Goal: Use online tool/utility: Utilize a website feature to perform a specific function

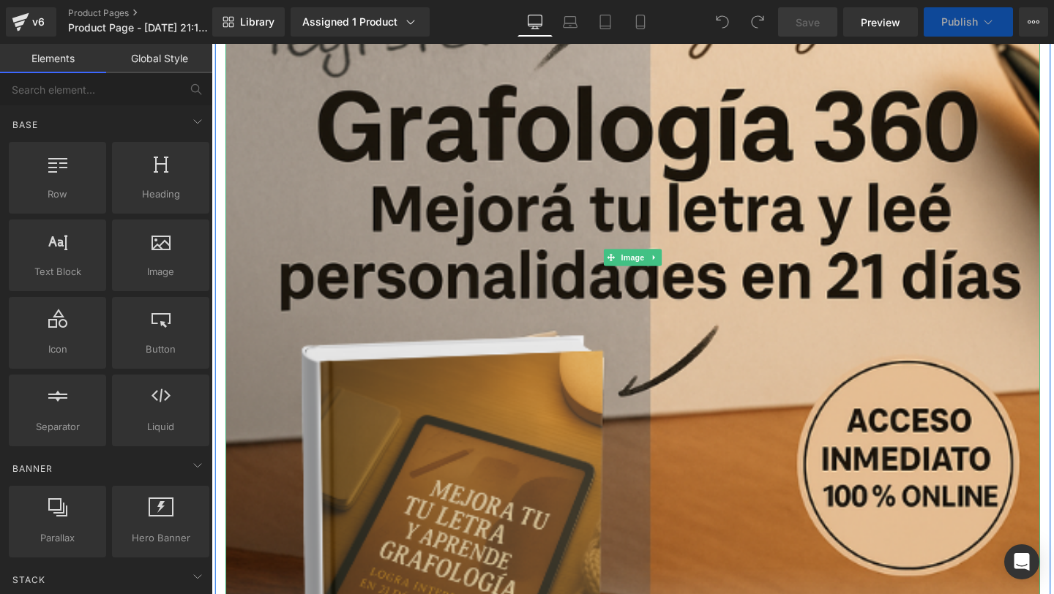
scroll to position [577, 0]
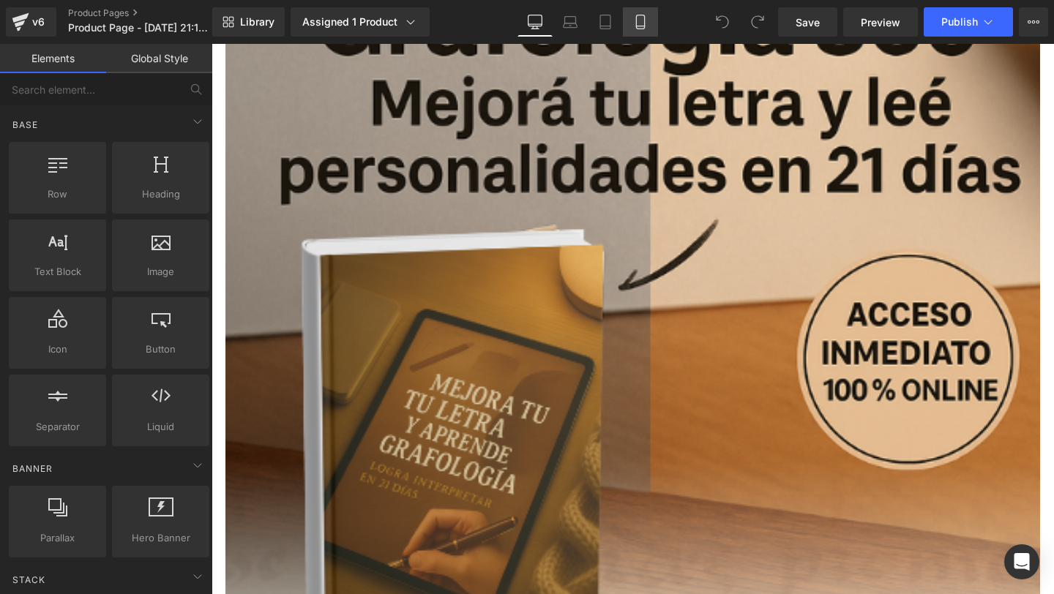
click at [643, 18] on icon at bounding box center [640, 22] width 15 height 15
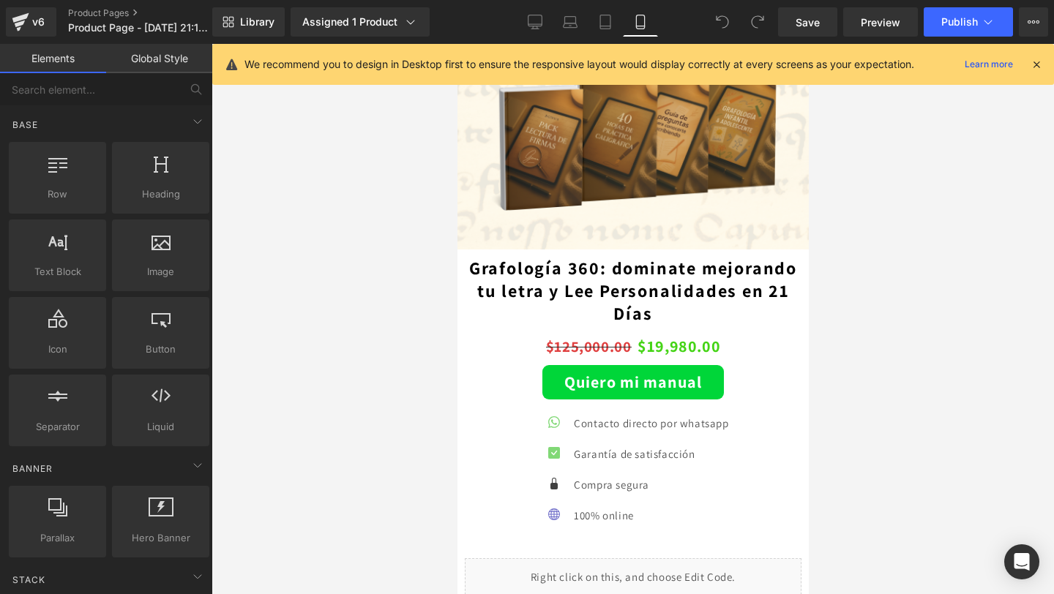
scroll to position [3024, 0]
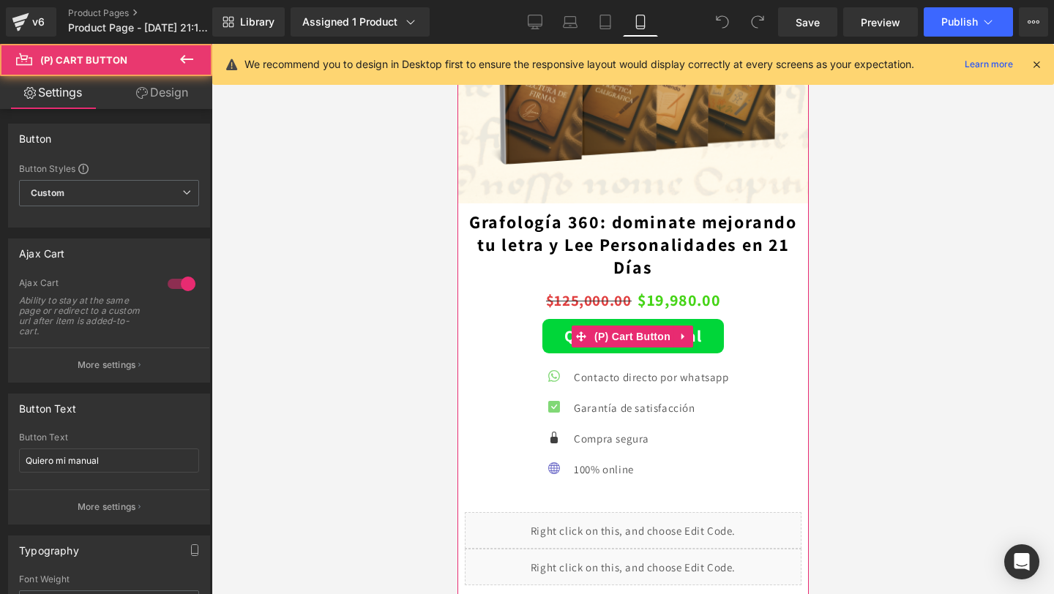
click at [607, 338] on div "Quiero mi manual (P) Cart Button" at bounding box center [632, 336] width 337 height 34
click at [607, 338] on span "(P) Cart Button" at bounding box center [632, 337] width 83 height 22
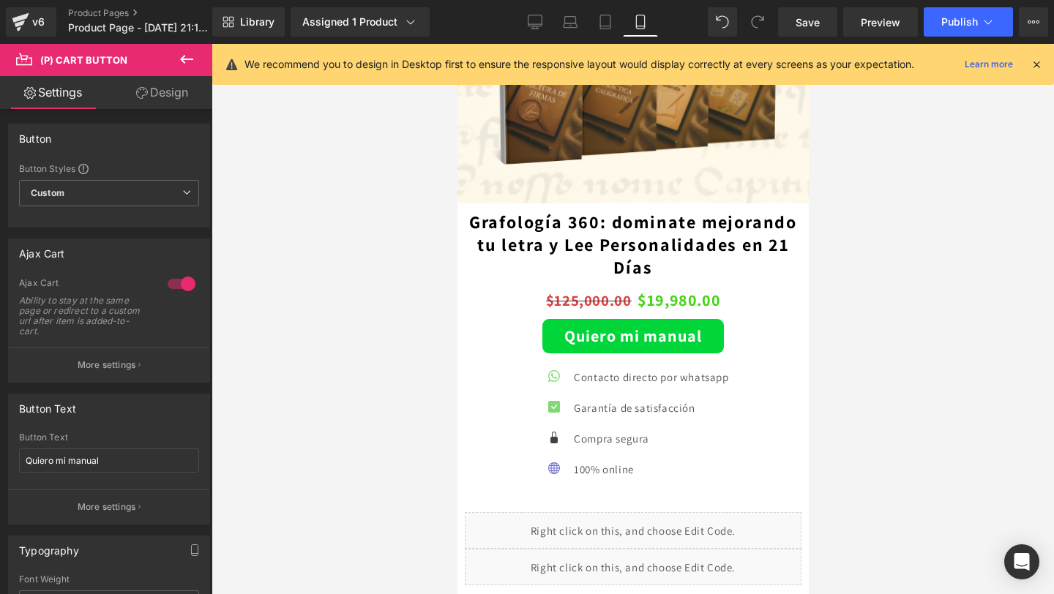
click at [165, 107] on link "Design" at bounding box center [162, 92] width 106 height 33
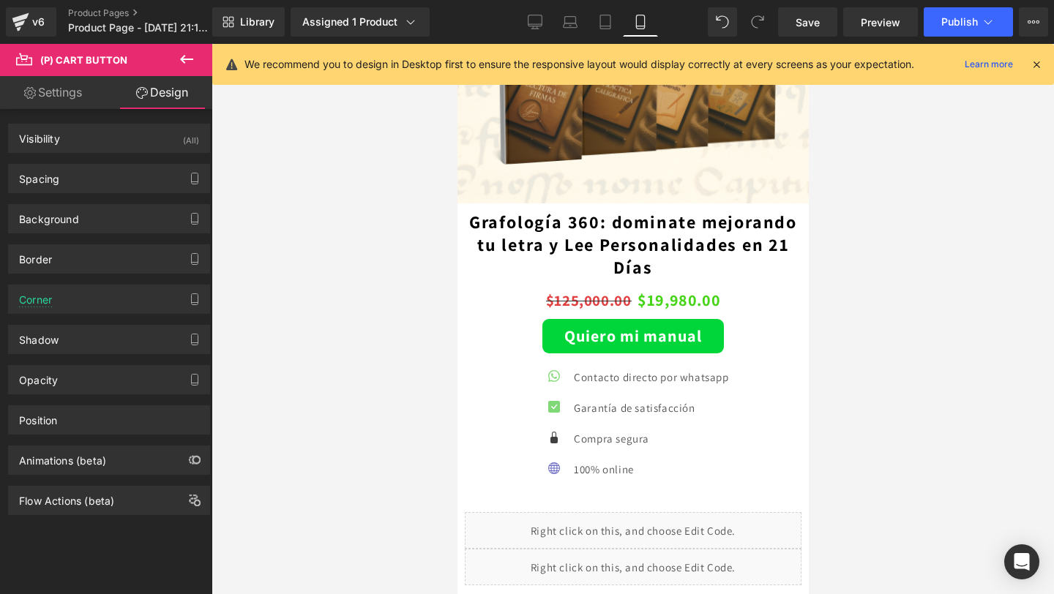
click at [188, 61] on icon at bounding box center [187, 60] width 18 height 18
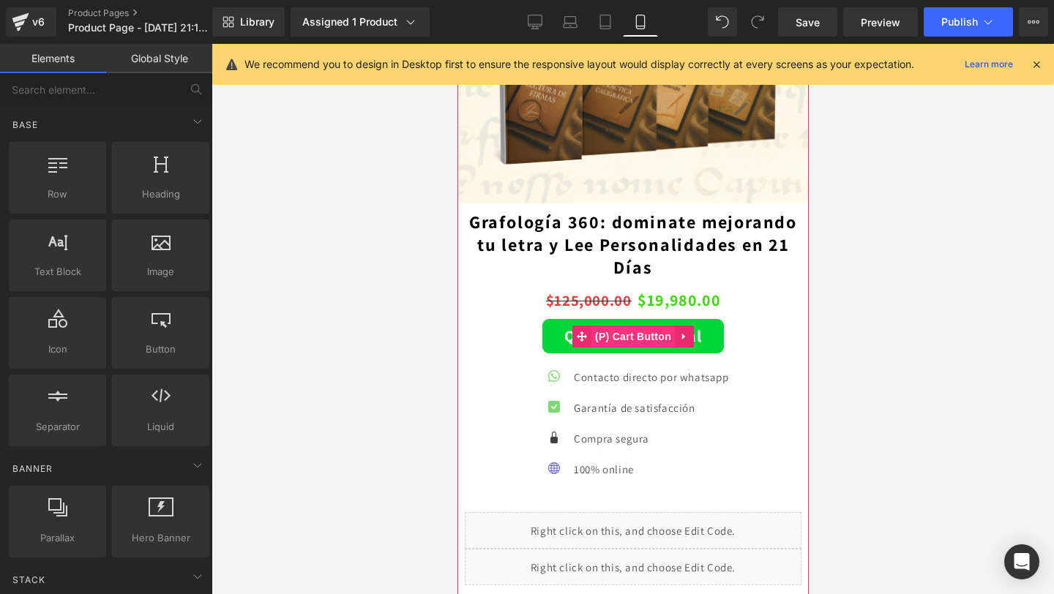
click at [626, 334] on span "(P) Cart Button" at bounding box center [632, 337] width 83 height 22
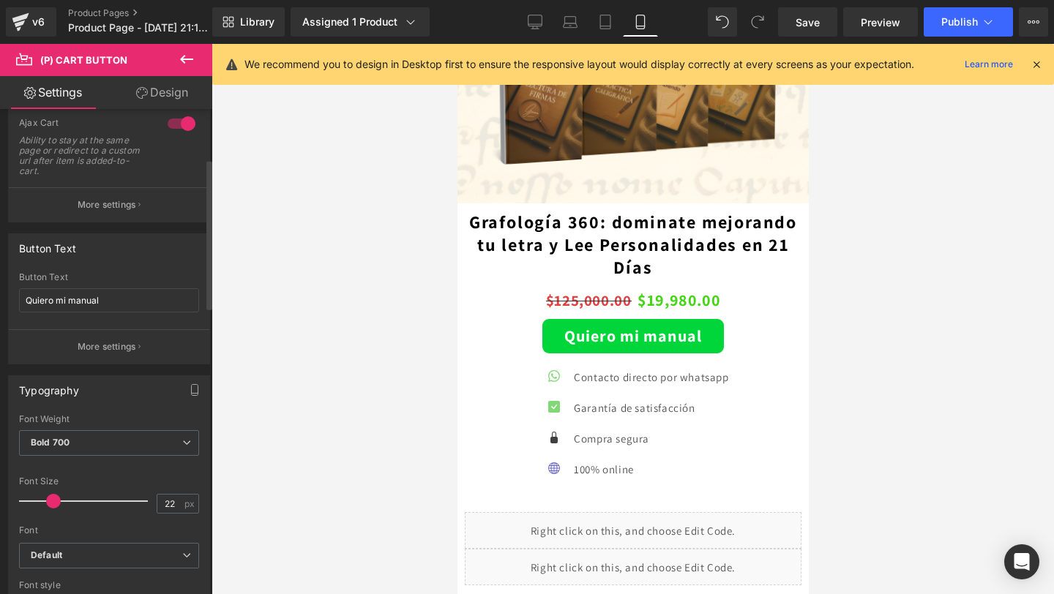
scroll to position [189, 0]
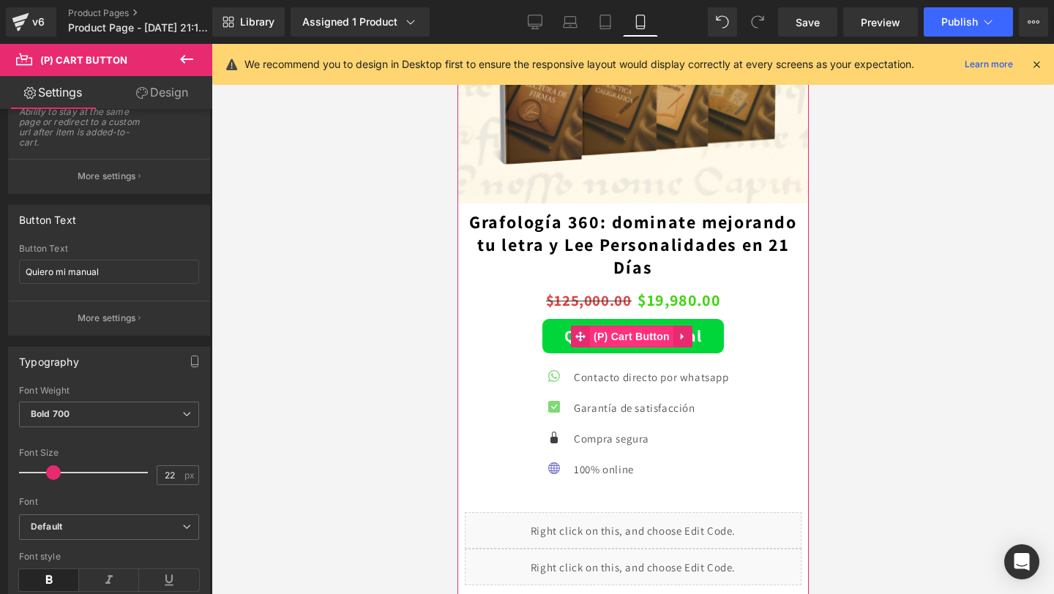
click at [624, 334] on span "(P) Cart Button" at bounding box center [630, 337] width 83 height 22
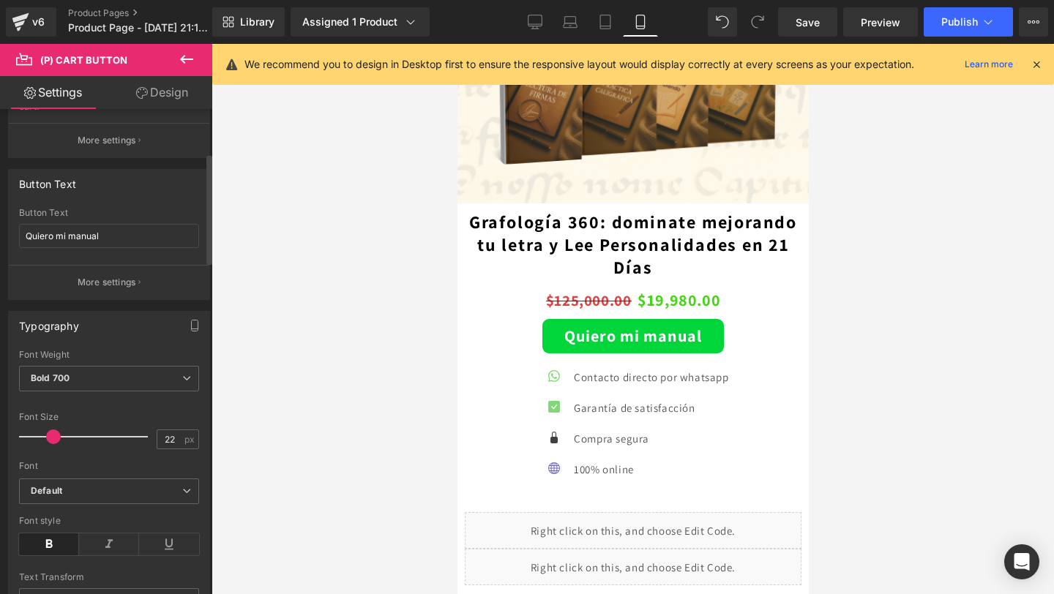
scroll to position [193, 0]
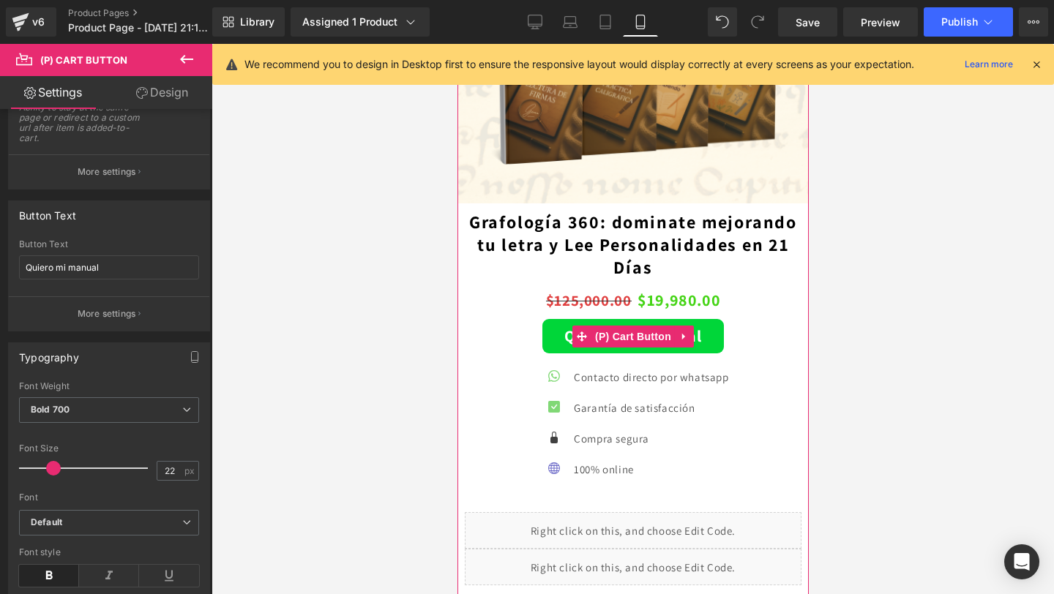
click at [651, 354] on button "Quiero mi manual" at bounding box center [633, 336] width 182 height 34
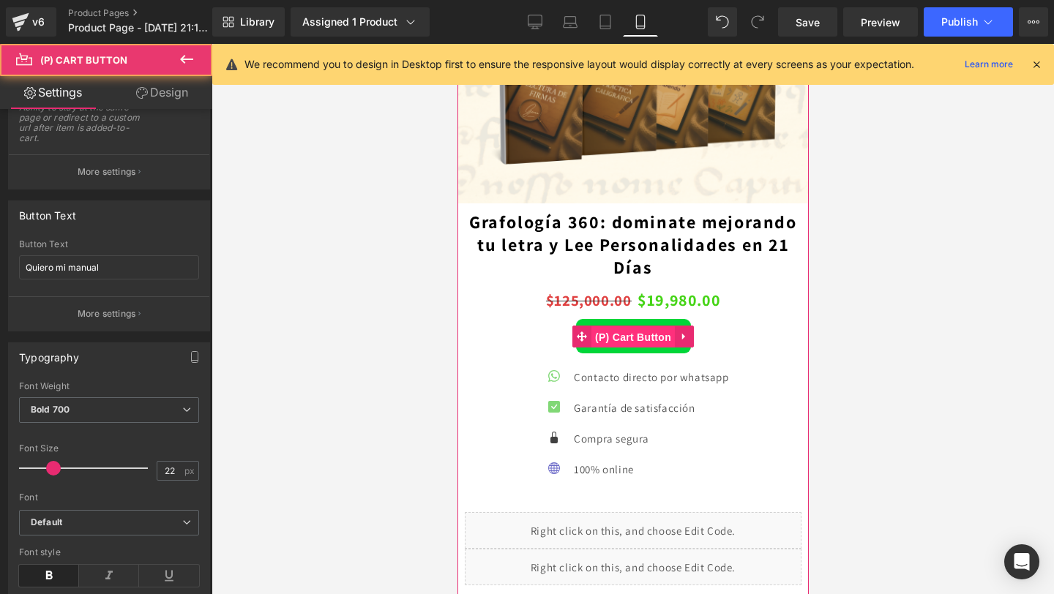
click at [634, 337] on span "(P) Cart Button" at bounding box center [632, 337] width 83 height 22
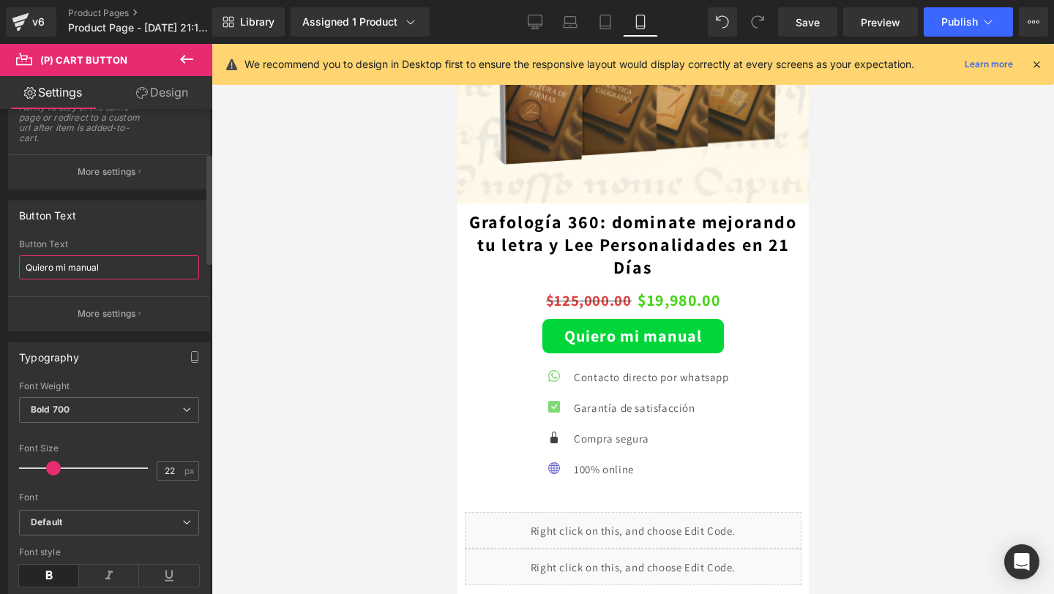
drag, startPoint x: 102, startPoint y: 265, endPoint x: 17, endPoint y: 255, distance: 85.4
click at [17, 255] on div "Quiero mi manual Button Text Quiero mi manual More settings" at bounding box center [109, 284] width 201 height 91
type input "Hablar con un agente"
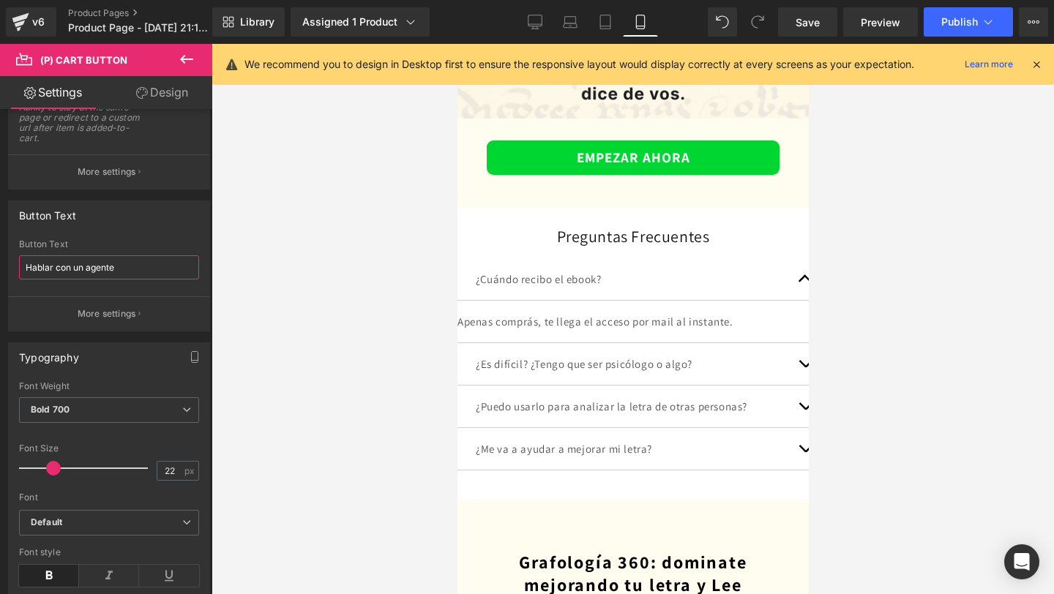
scroll to position [4116, 0]
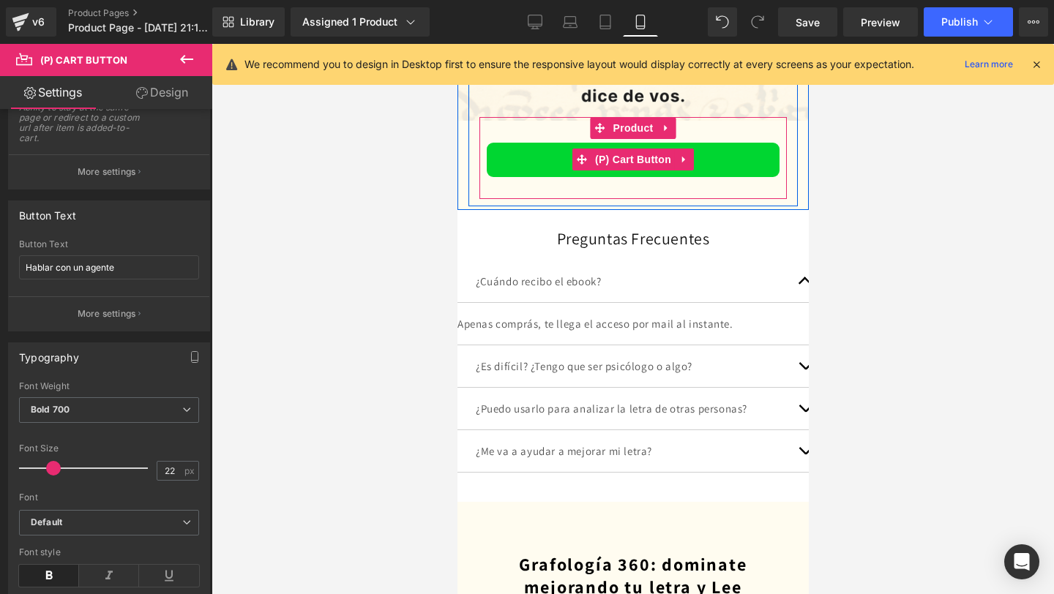
click at [620, 161] on span "(P) Cart Button" at bounding box center [632, 160] width 83 height 22
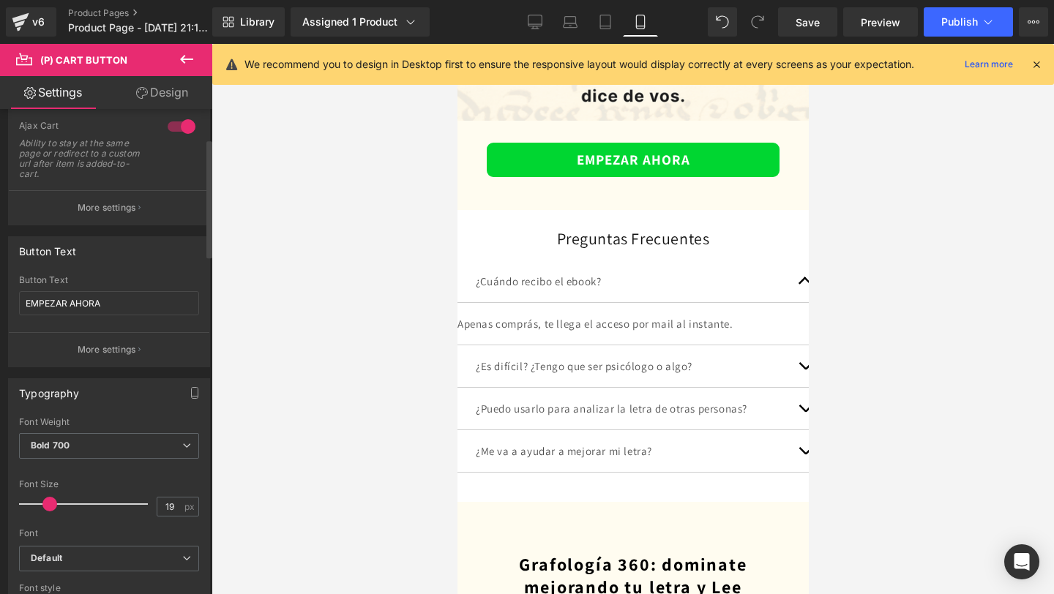
scroll to position [84, 0]
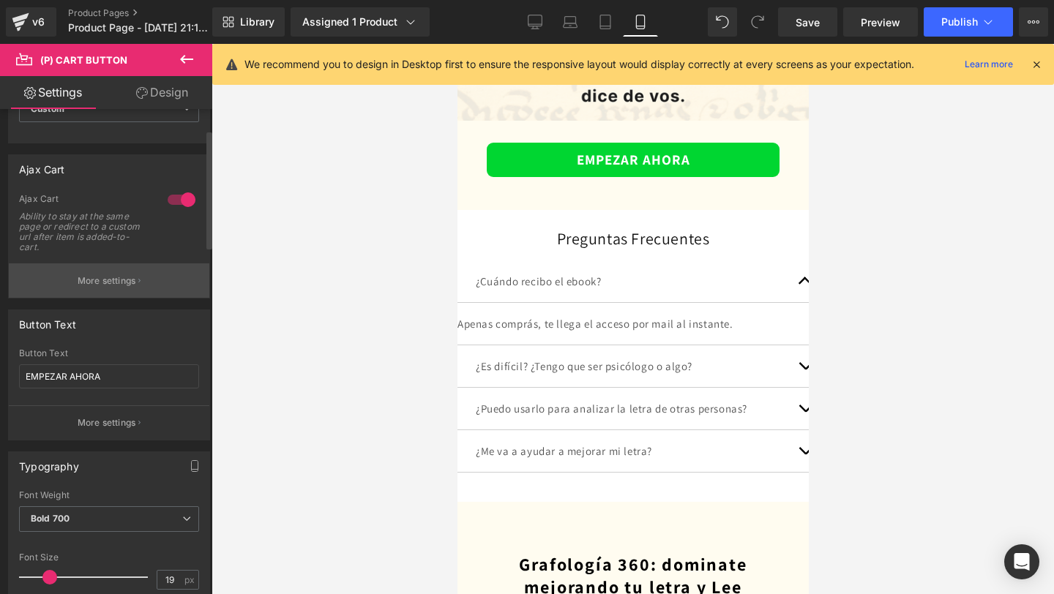
click at [111, 277] on p "More settings" at bounding box center [107, 280] width 59 height 13
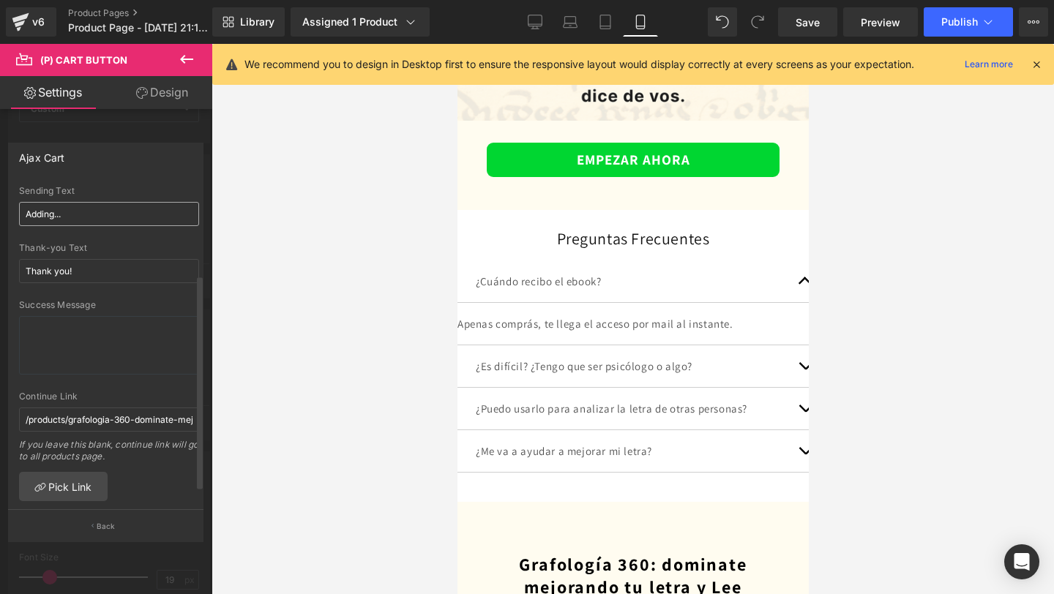
scroll to position [167, 0]
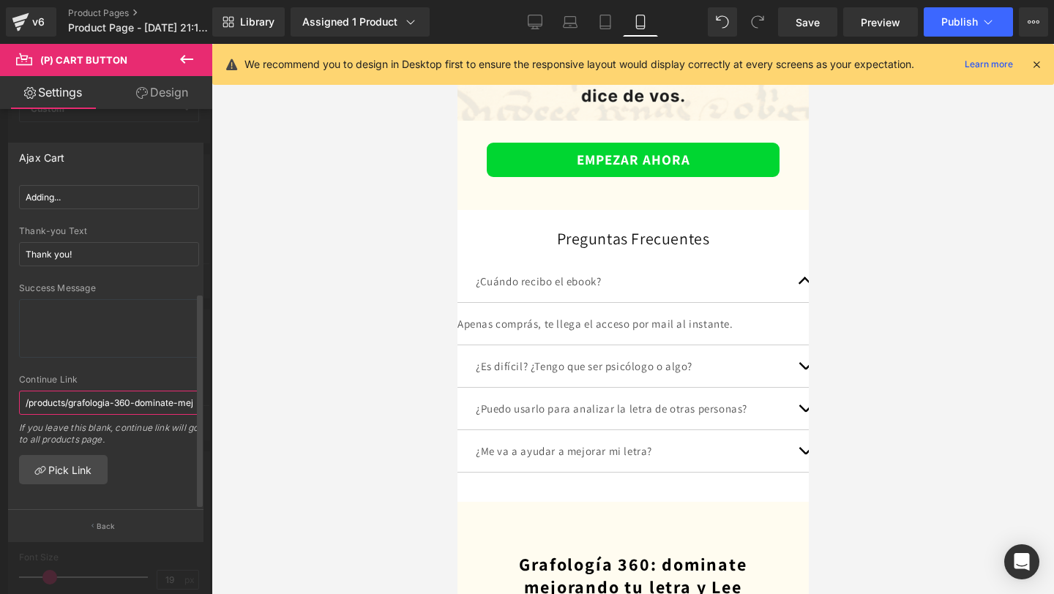
click at [97, 393] on input "/products/grafologia-360-dominate-mejorando-tu-letra-y-[PERSON_NAME]-personalid…" at bounding box center [109, 403] width 180 height 24
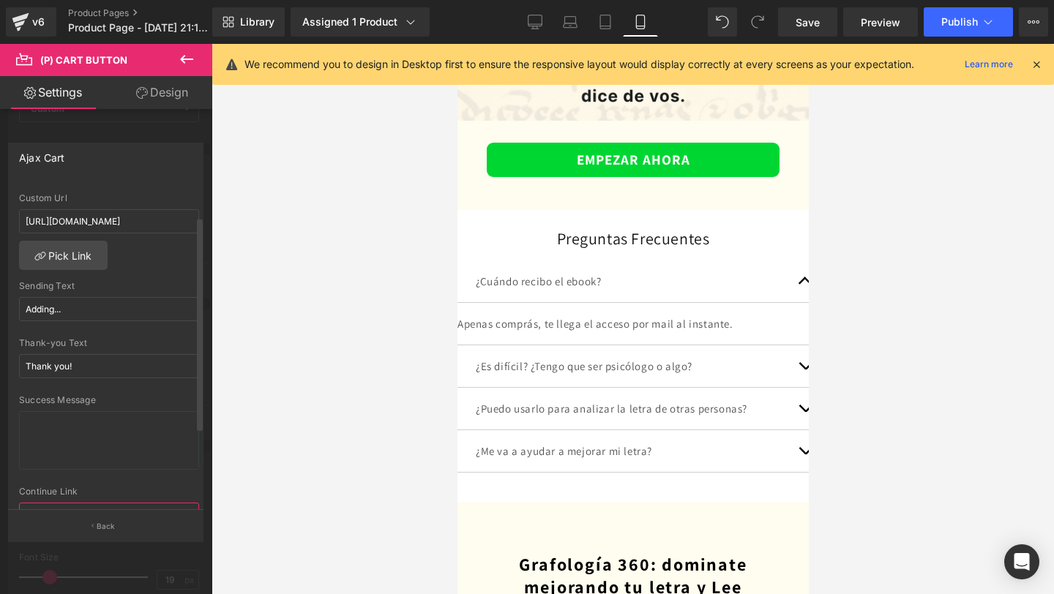
scroll to position [27, 0]
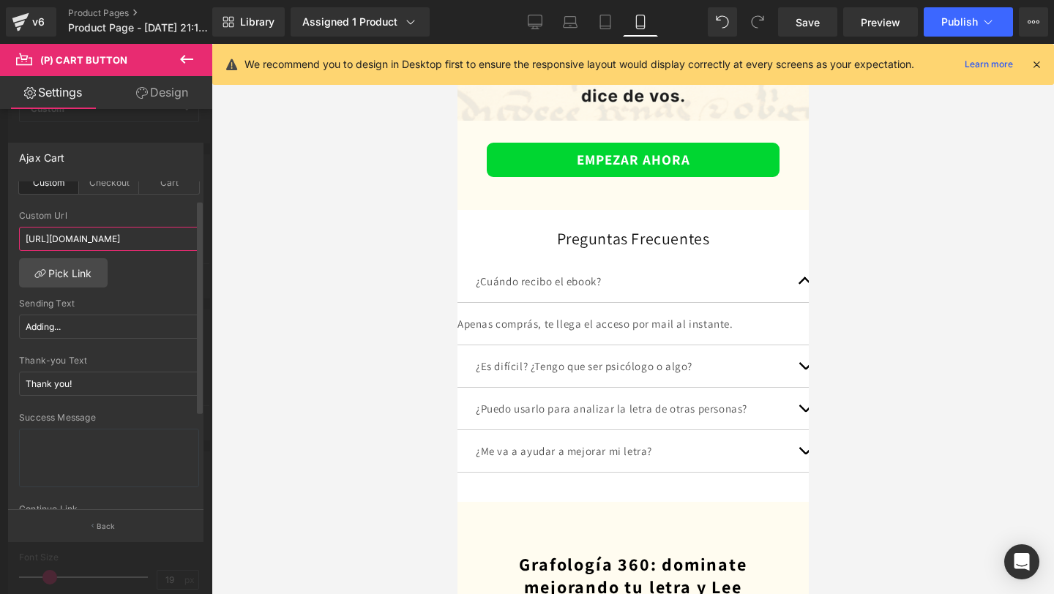
click at [120, 246] on input "[URL][DOMAIN_NAME]" at bounding box center [109, 239] width 180 height 24
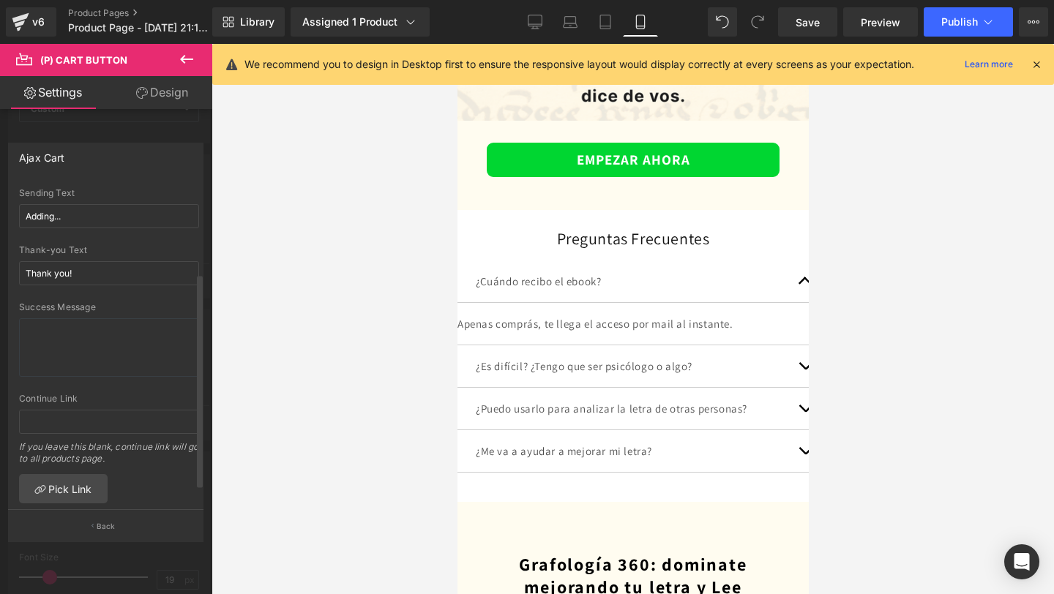
scroll to position [167, 0]
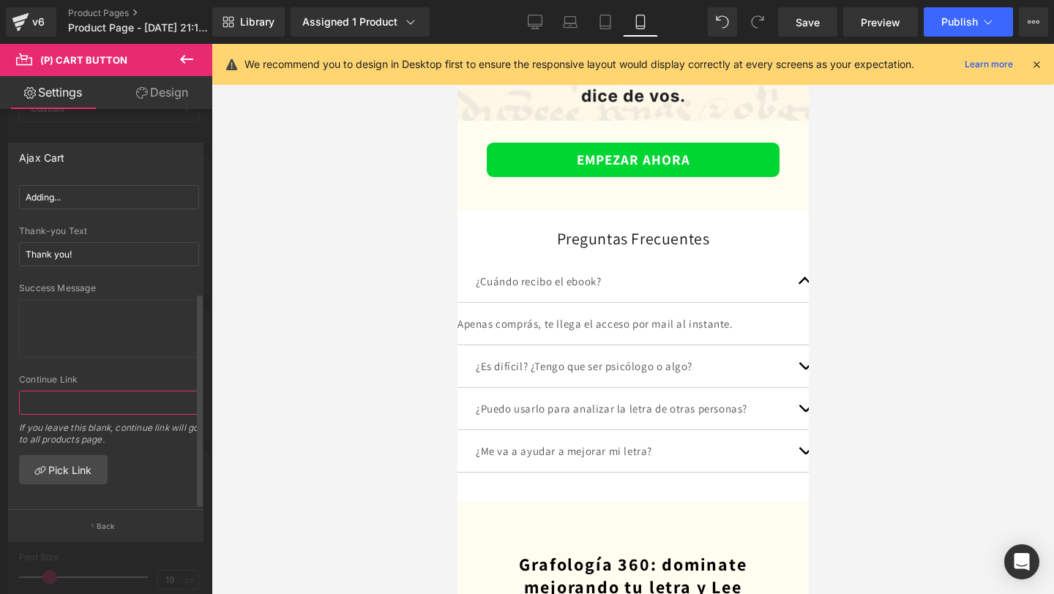
click at [84, 391] on input "text" at bounding box center [109, 403] width 180 height 24
paste input "[URL][DOMAIN_NAME]"
type input "[URL][DOMAIN_NAME]"
click at [312, 419] on div at bounding box center [633, 319] width 842 height 550
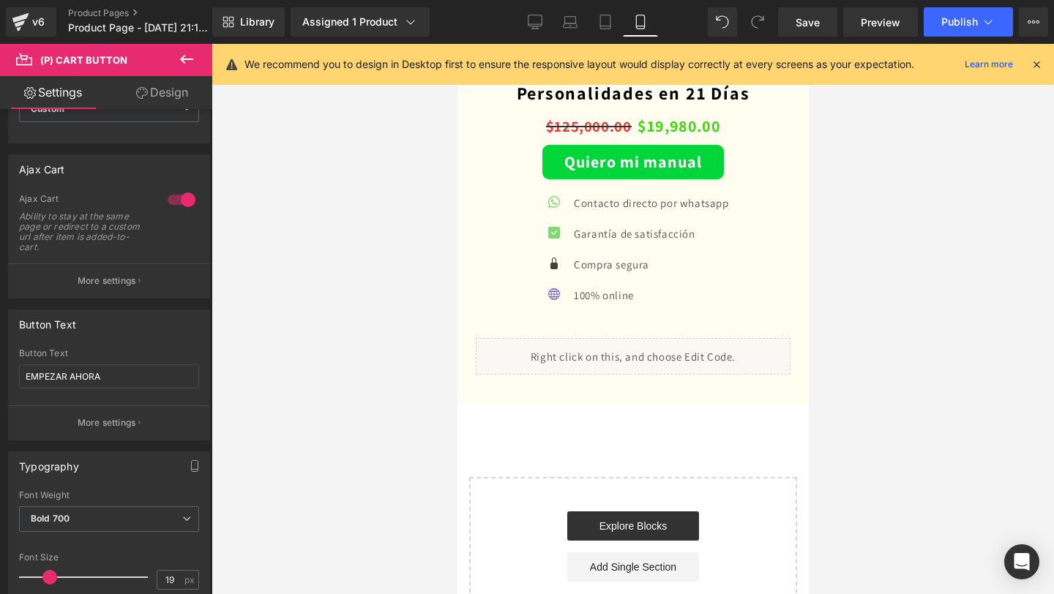
scroll to position [4567, 0]
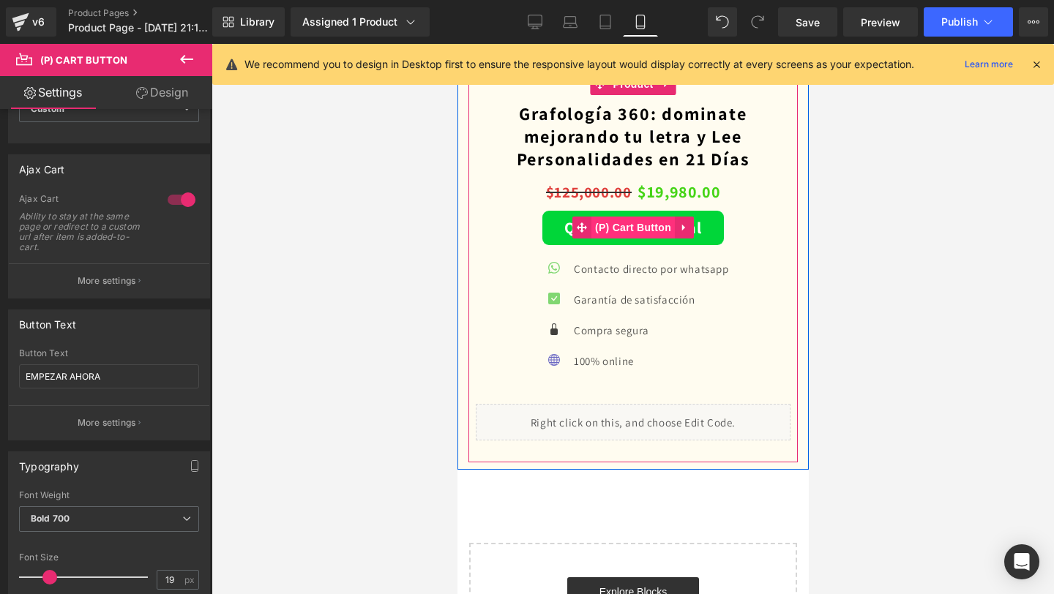
click at [618, 232] on span "(P) Cart Button" at bounding box center [632, 228] width 83 height 22
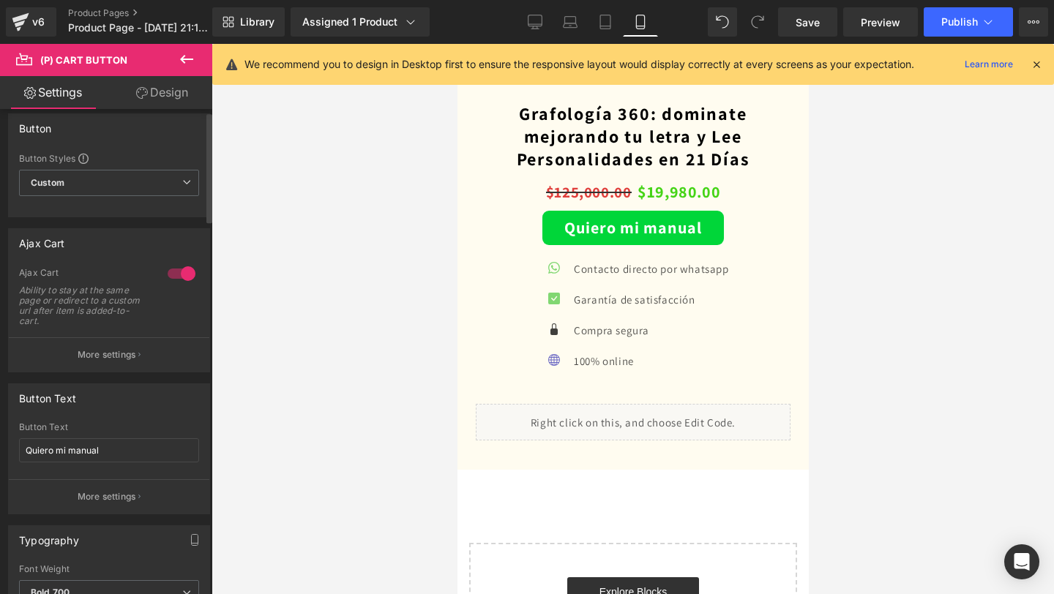
scroll to position [0, 0]
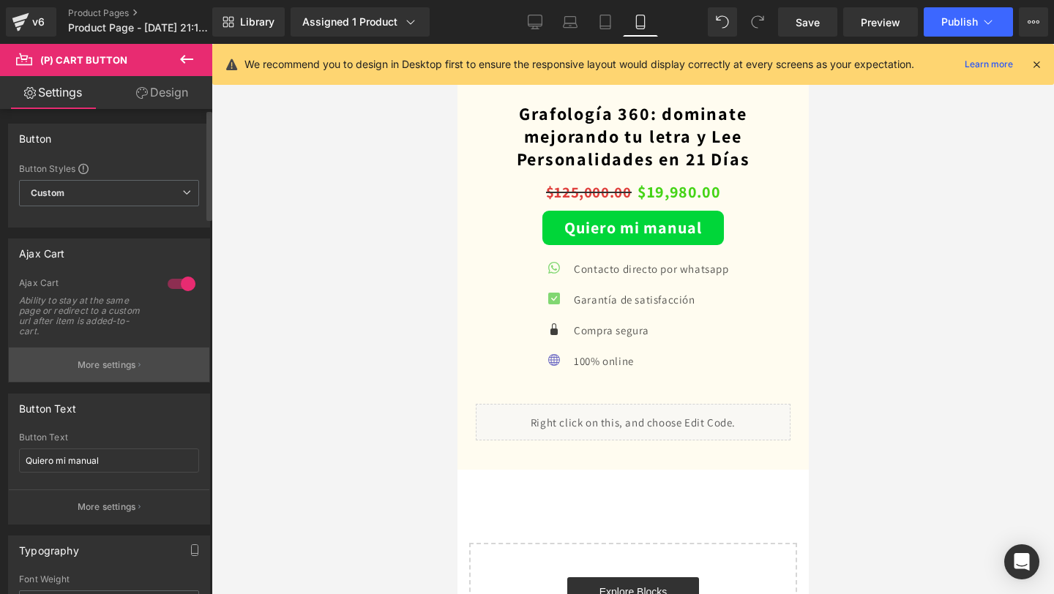
click at [86, 366] on p "More settings" at bounding box center [107, 365] width 59 height 13
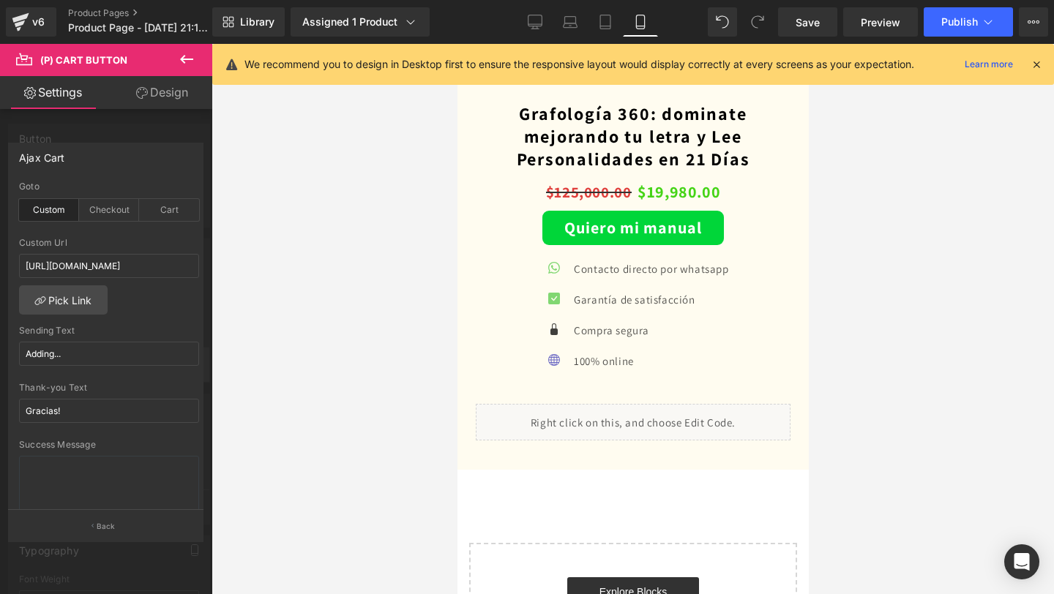
scroll to position [167, 0]
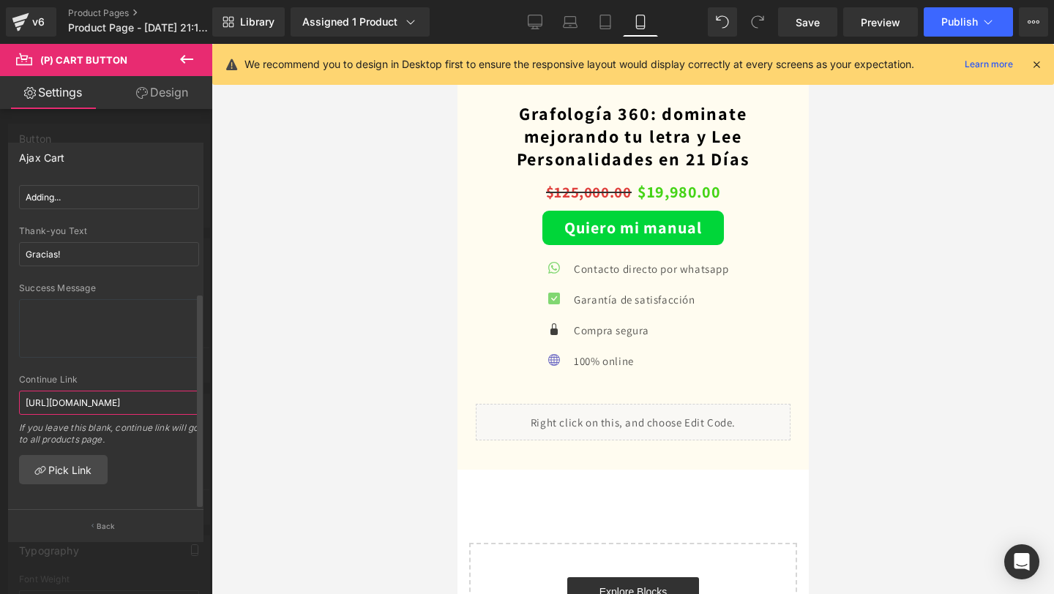
click at [89, 391] on input "[URL][DOMAIN_NAME]" at bounding box center [109, 403] width 180 height 24
paste input "[DOMAIN_NAME][URL]"
type input "[URL][DOMAIN_NAME]"
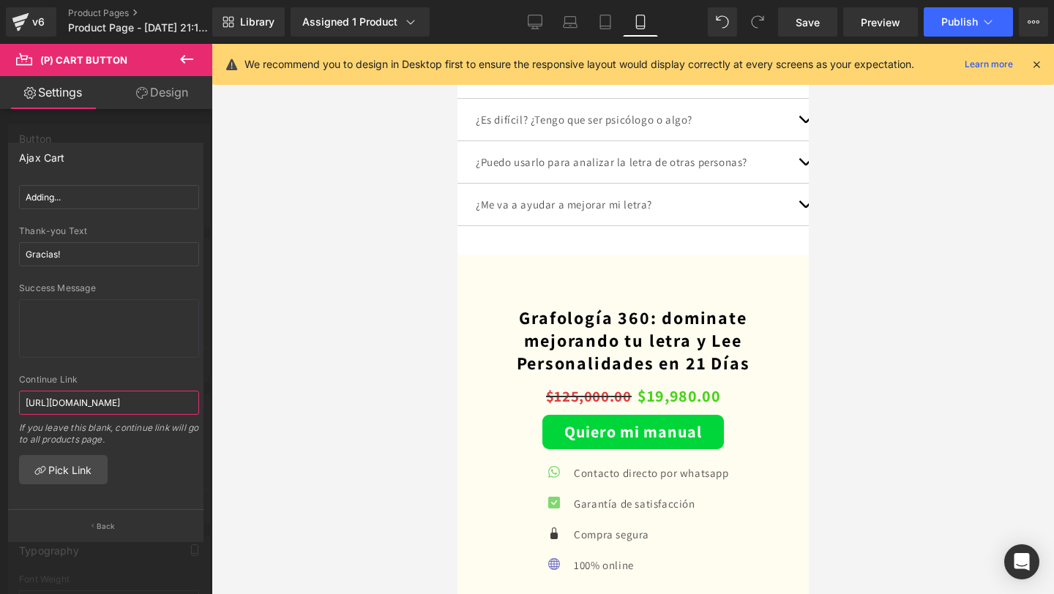
scroll to position [4368, 0]
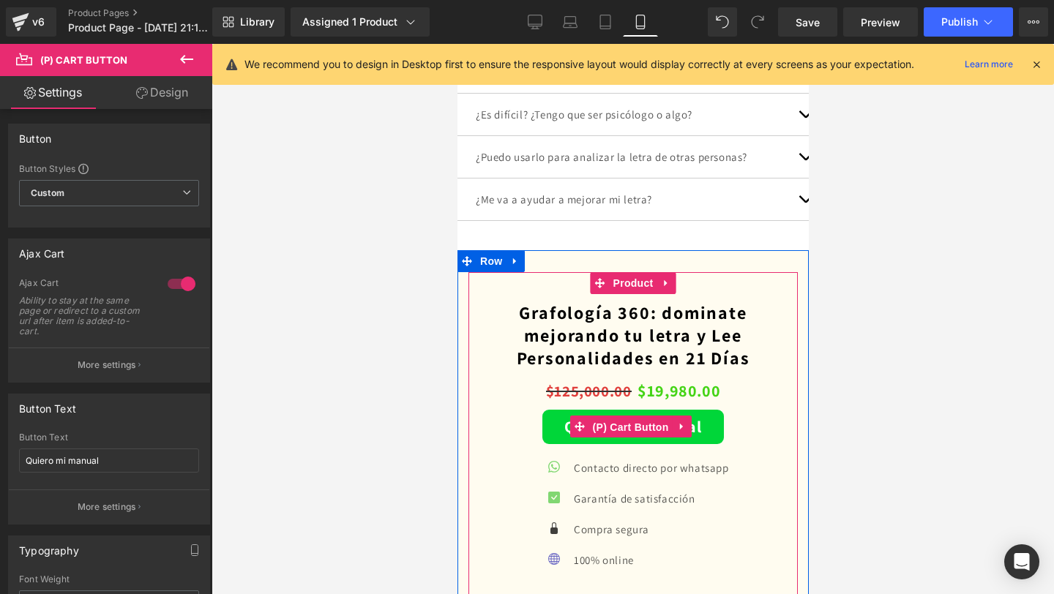
click at [602, 430] on span "(P) Cart Button" at bounding box center [629, 427] width 83 height 22
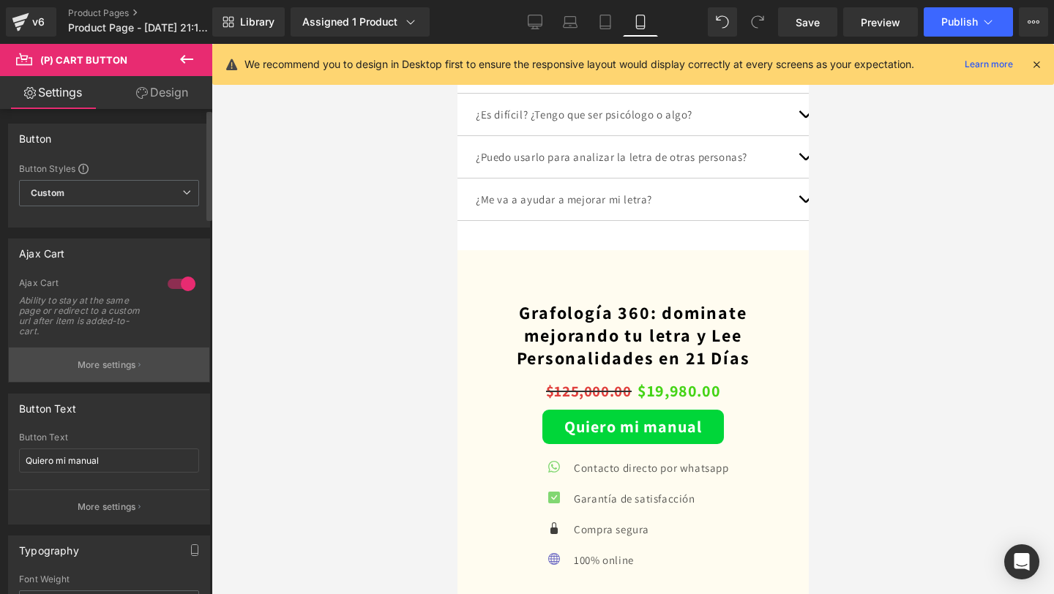
click at [105, 363] on p "More settings" at bounding box center [107, 365] width 59 height 13
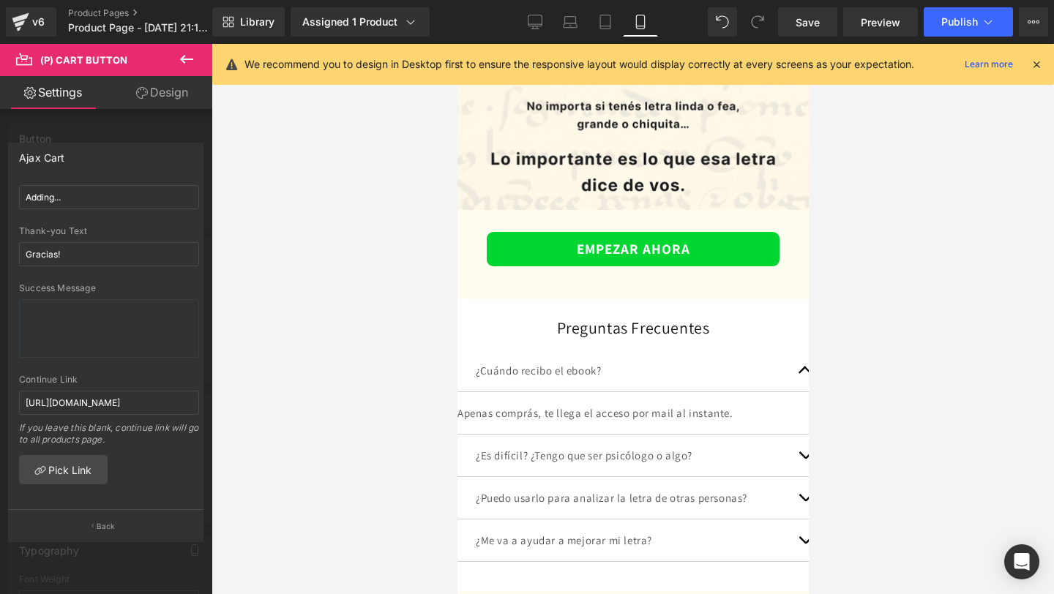
scroll to position [4010, 0]
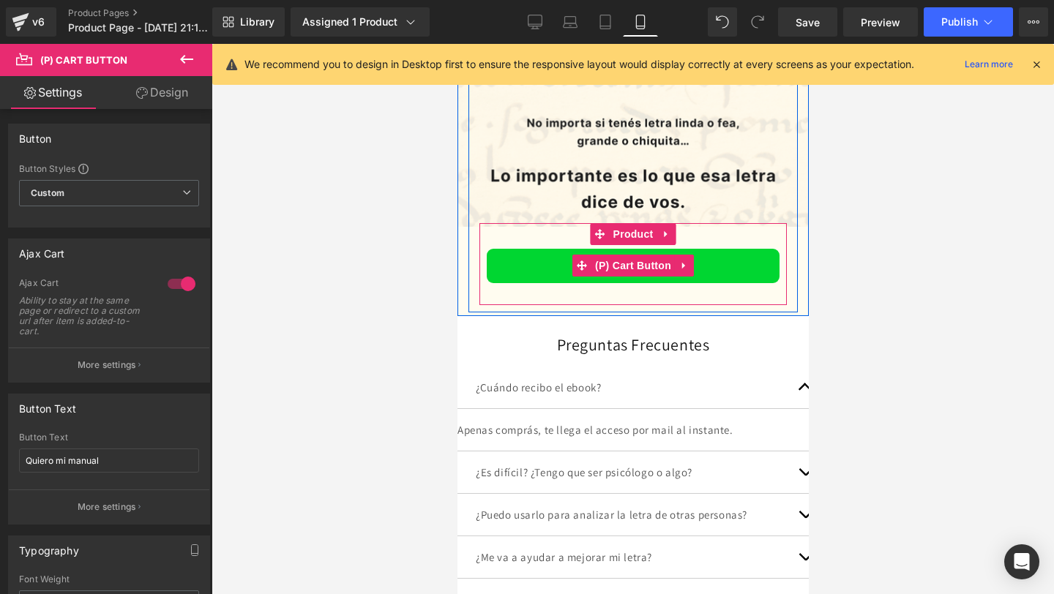
click at [613, 265] on span "(P) Cart Button" at bounding box center [632, 266] width 83 height 22
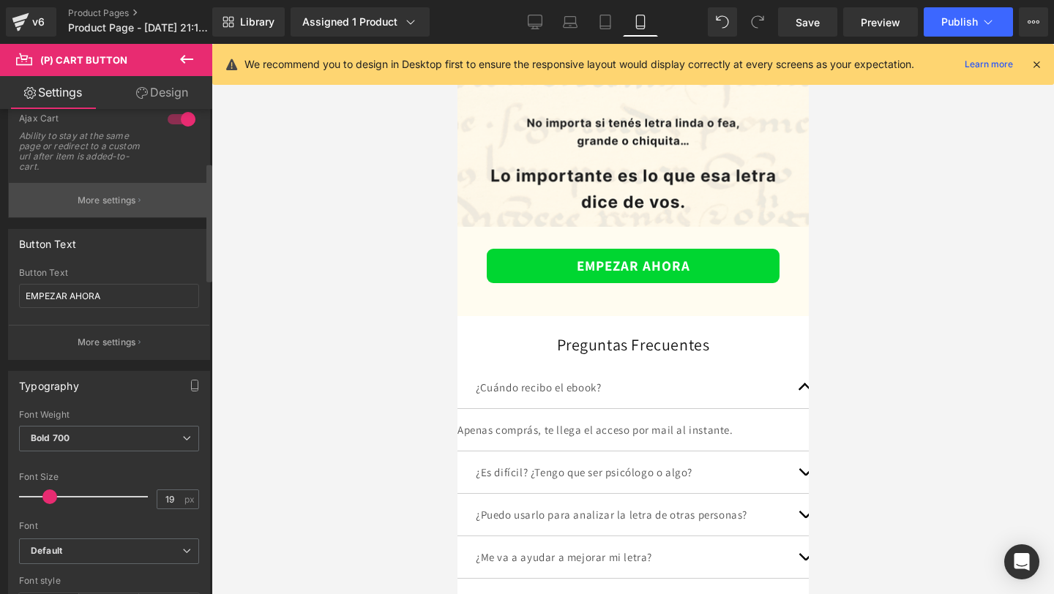
scroll to position [141, 0]
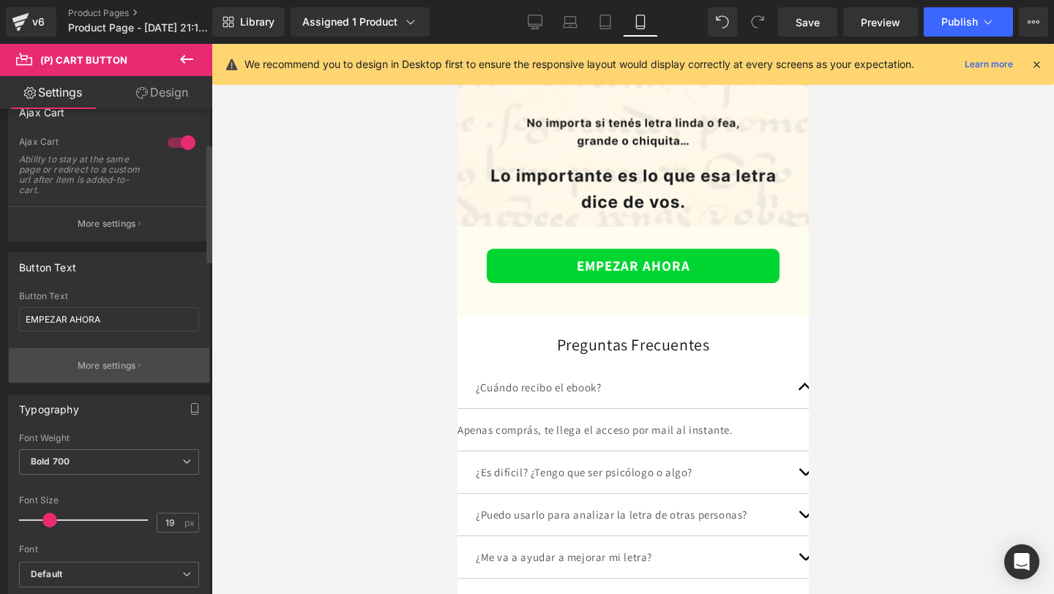
click at [126, 355] on button "More settings" at bounding box center [109, 365] width 201 height 34
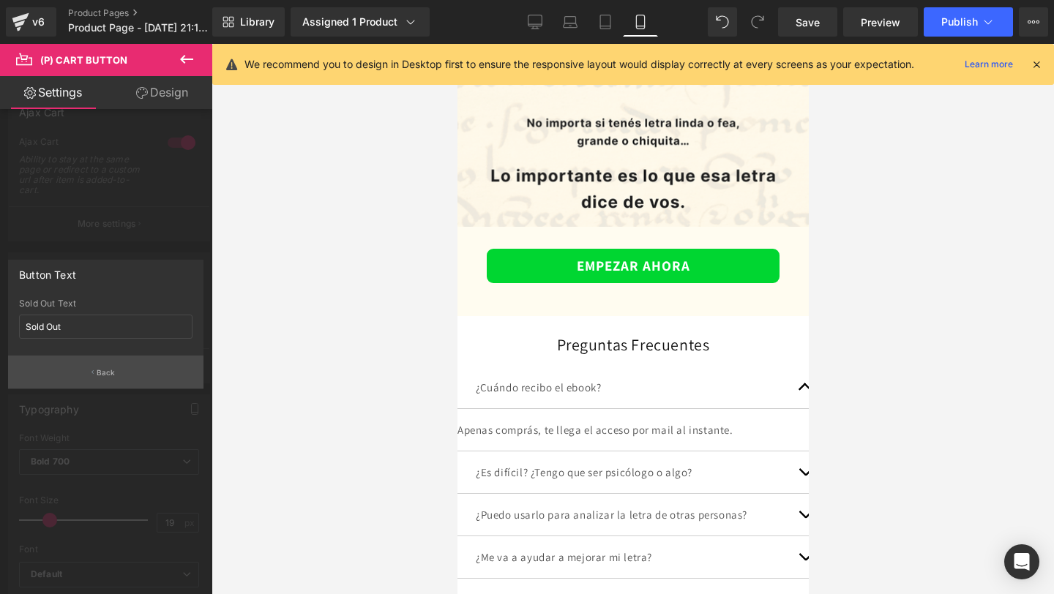
click at [102, 381] on button "Back" at bounding box center [105, 372] width 195 height 33
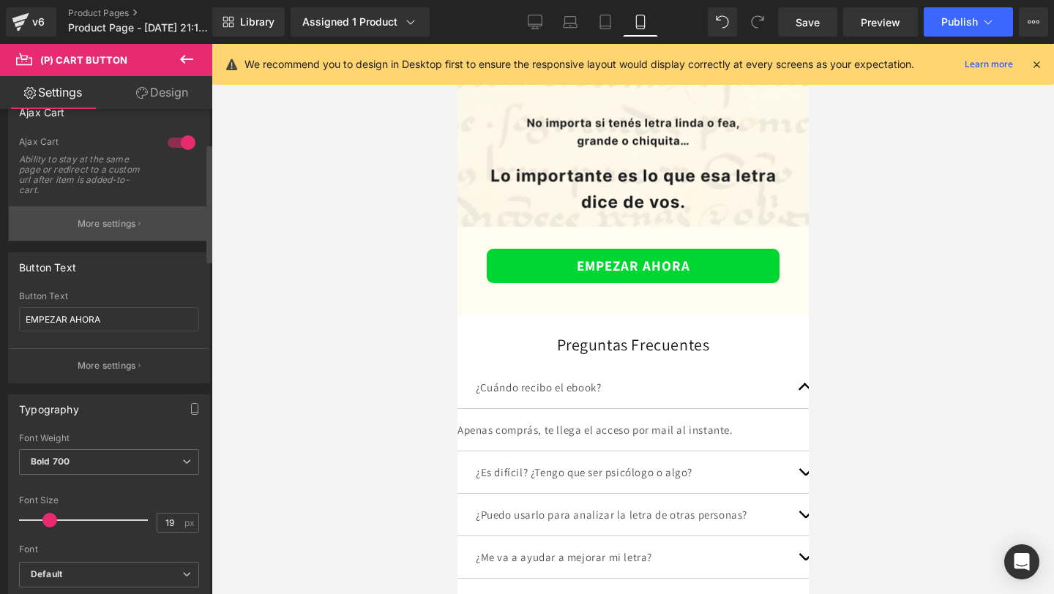
click at [96, 236] on button "More settings" at bounding box center [109, 223] width 201 height 34
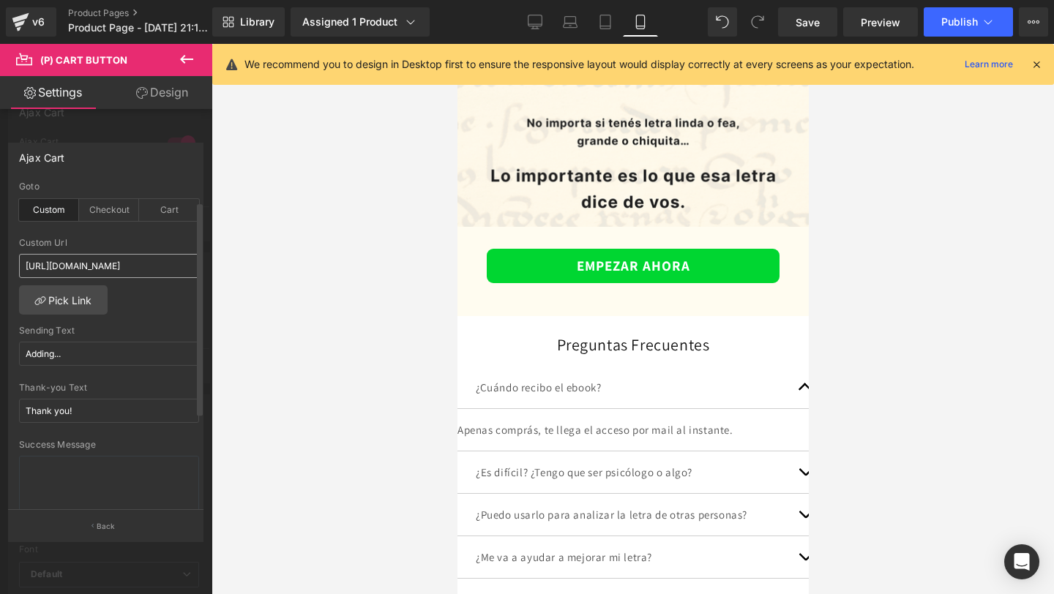
scroll to position [167, 0]
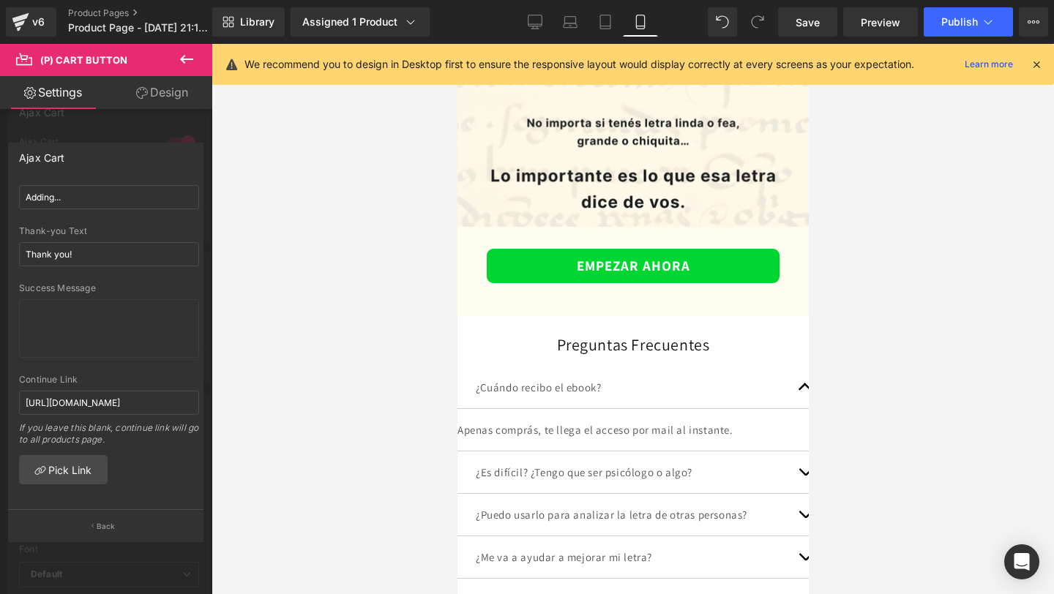
click at [424, 308] on div at bounding box center [633, 319] width 842 height 550
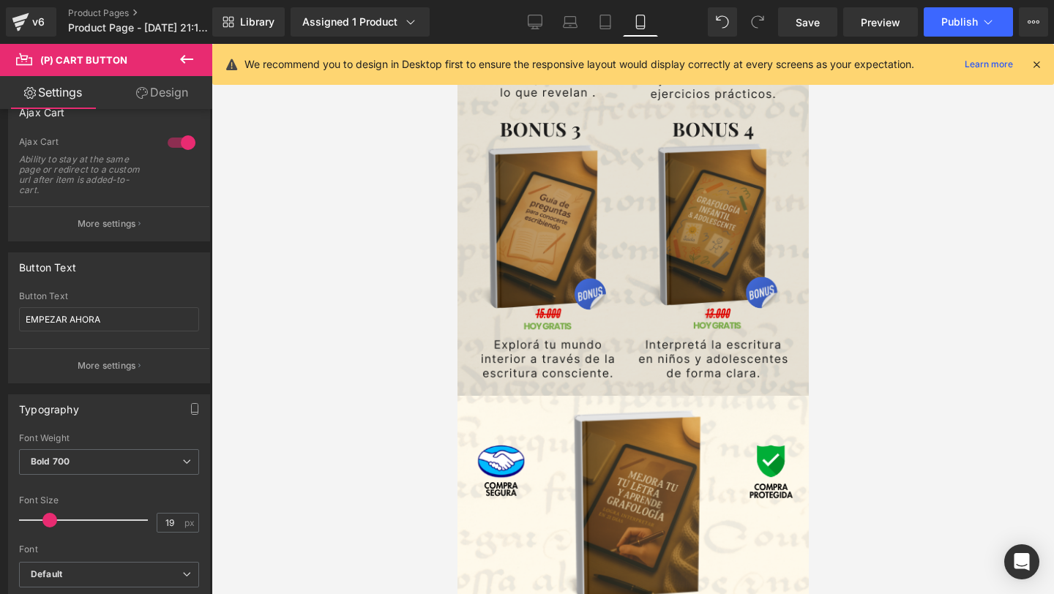
scroll to position [2508, 0]
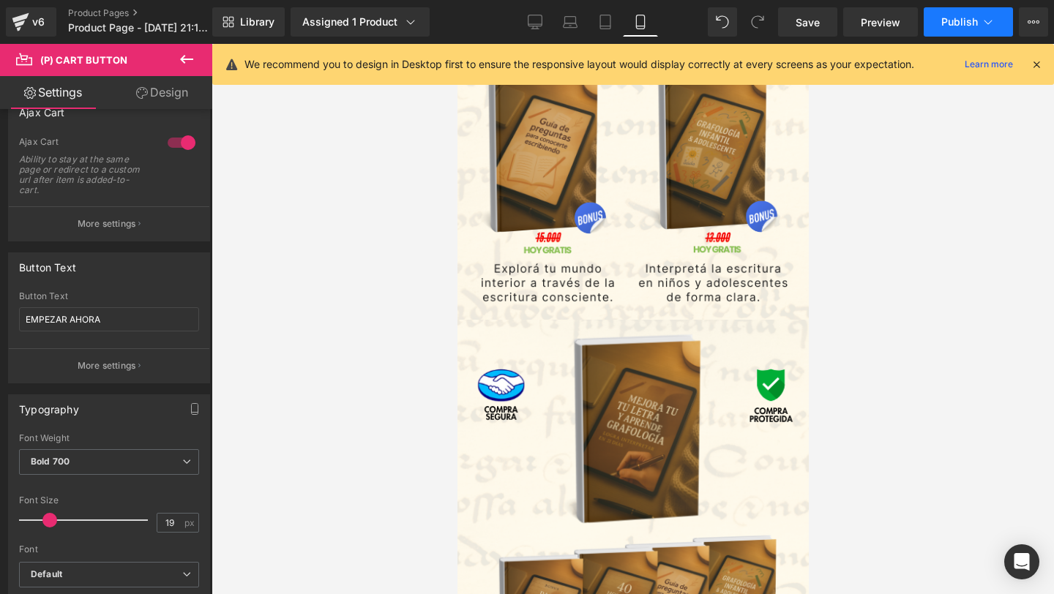
click at [955, 32] on button "Publish" at bounding box center [968, 21] width 89 height 29
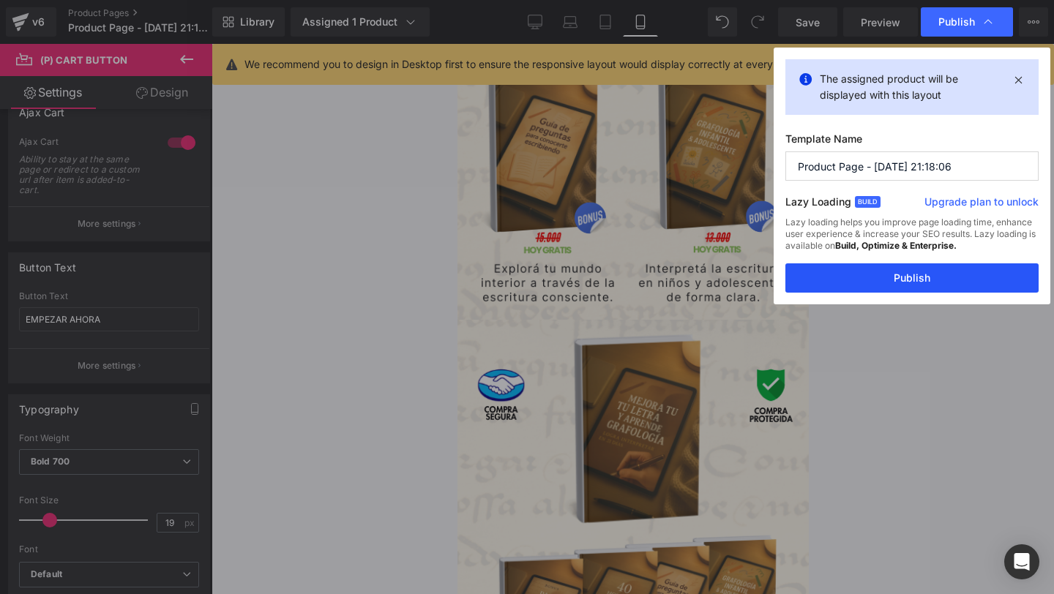
click at [869, 268] on button "Publish" at bounding box center [911, 277] width 253 height 29
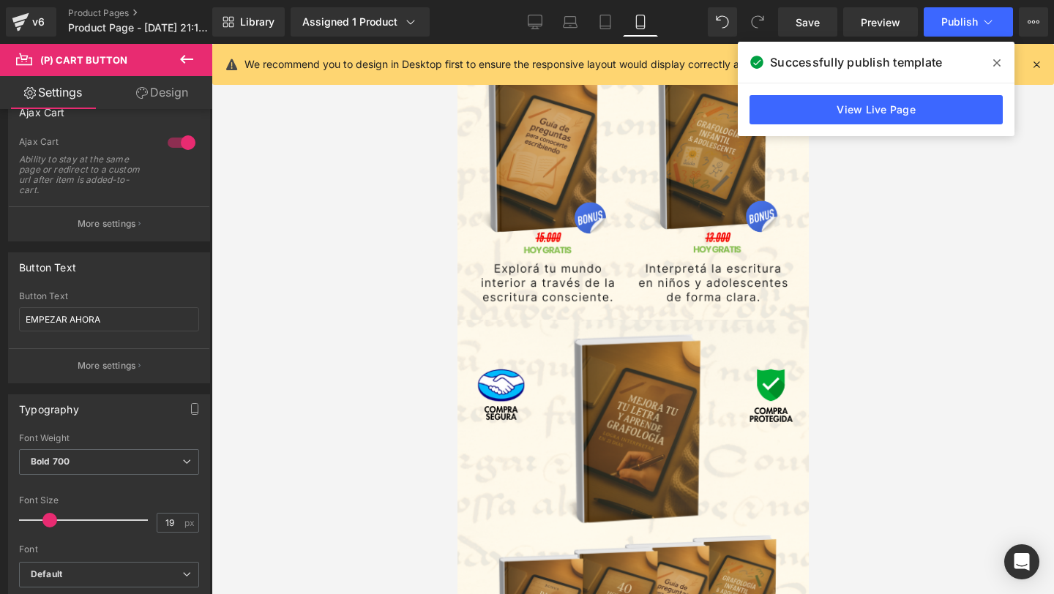
click at [995, 58] on icon at bounding box center [996, 63] width 7 height 12
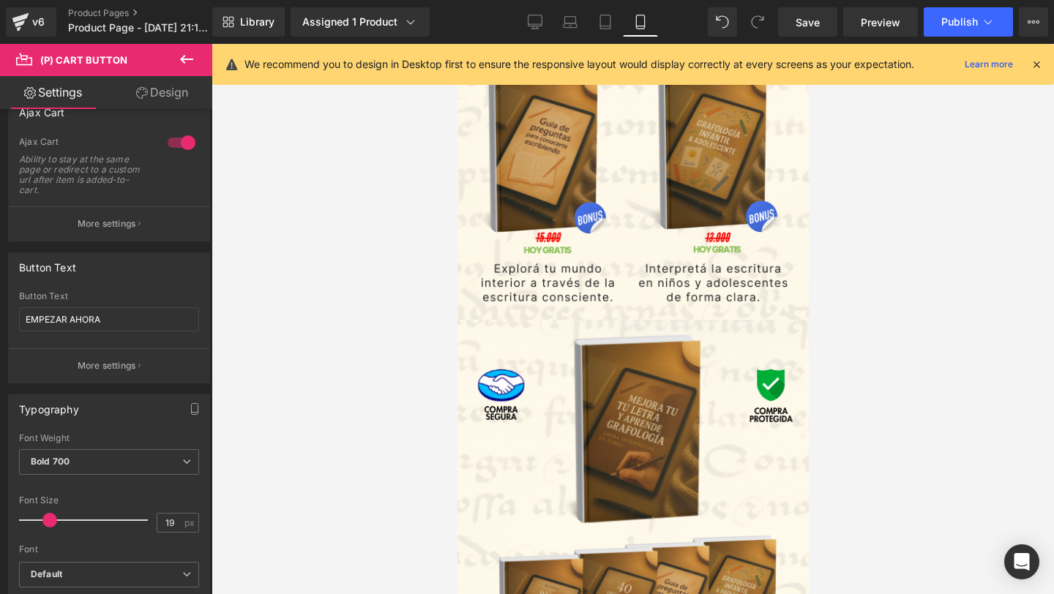
click at [1037, 70] on icon at bounding box center [1036, 64] width 13 height 13
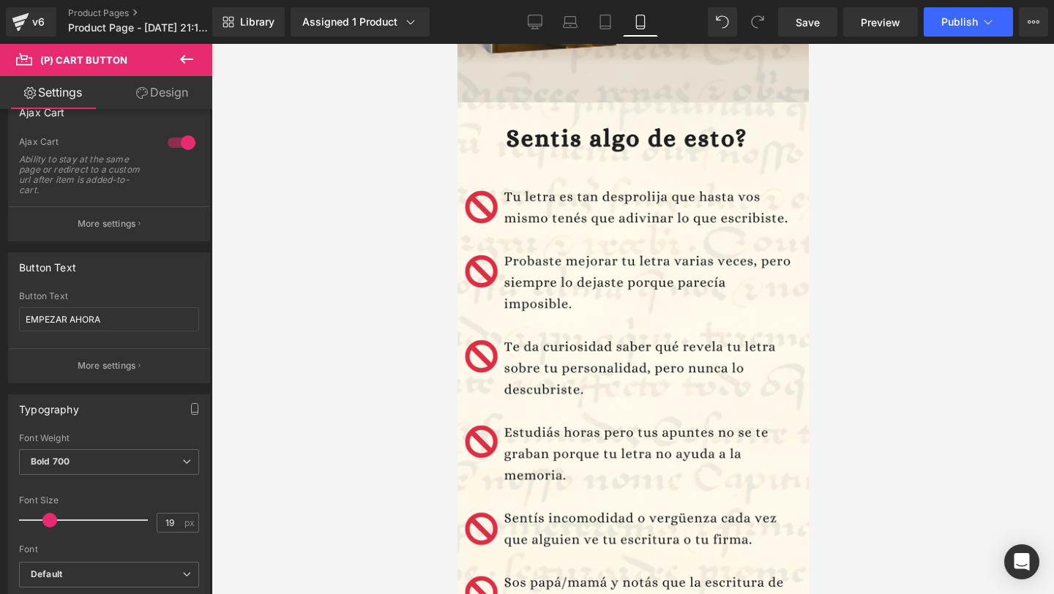
scroll to position [568, 0]
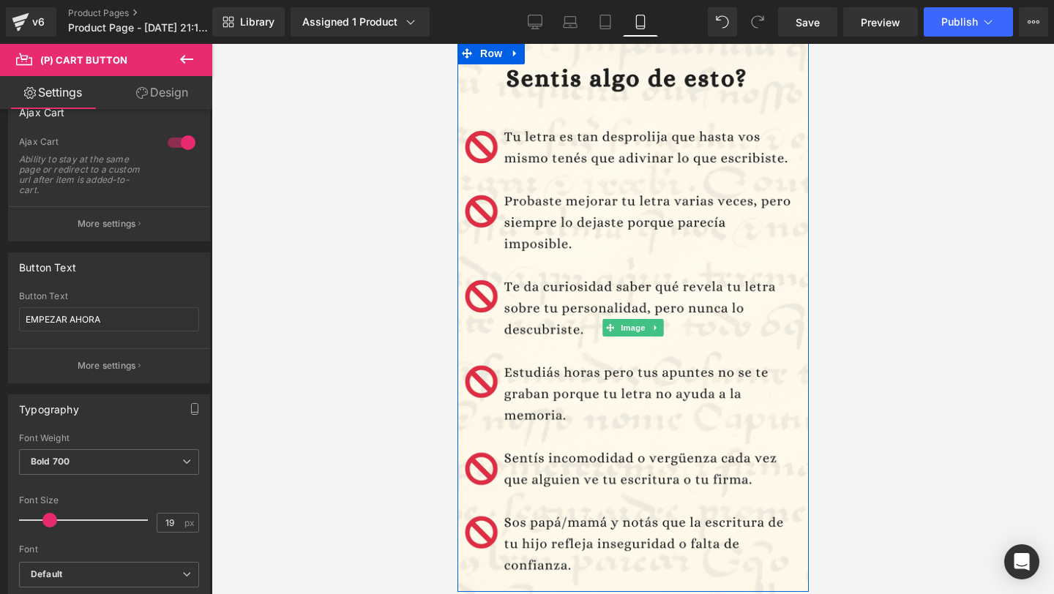
click at [639, 192] on img at bounding box center [632, 328] width 366 height 572
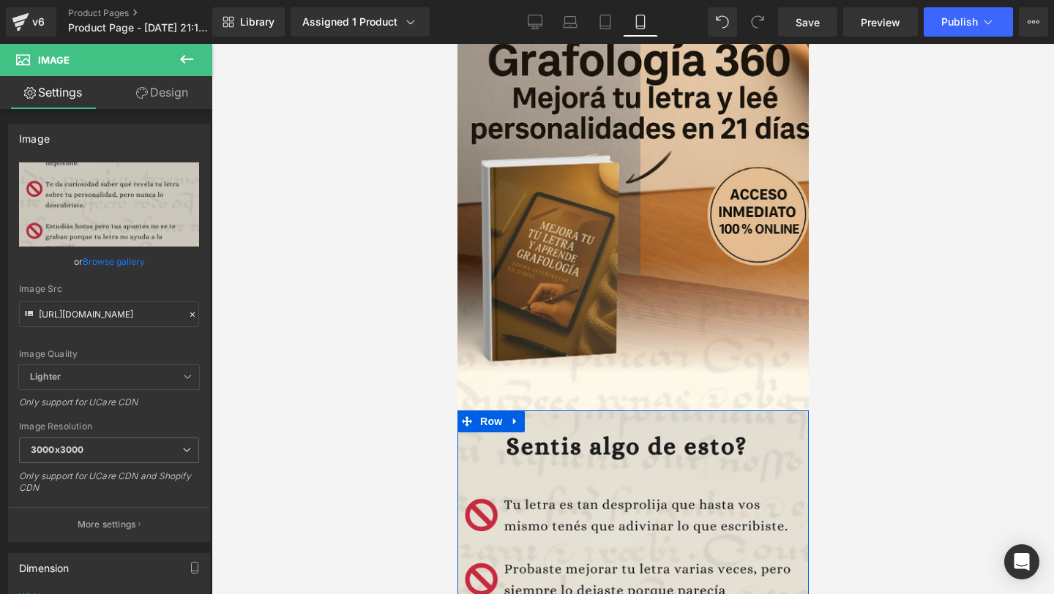
scroll to position [0, 0]
